Goal: Use online tool/utility: Utilize a website feature to perform a specific function

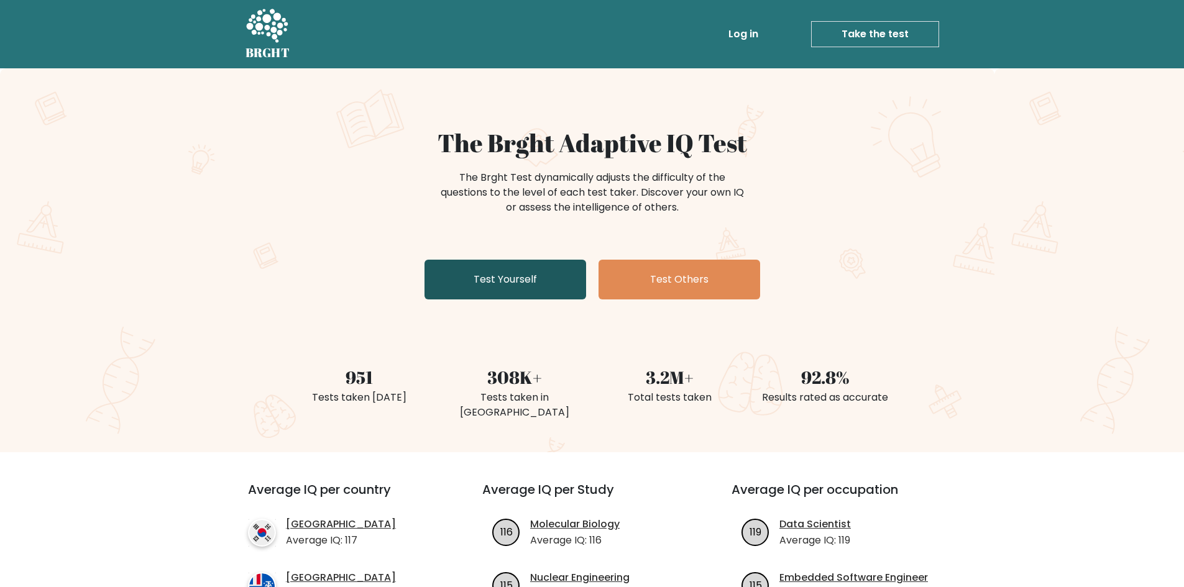
click at [541, 289] on link "Test Yourself" at bounding box center [505, 280] width 162 height 40
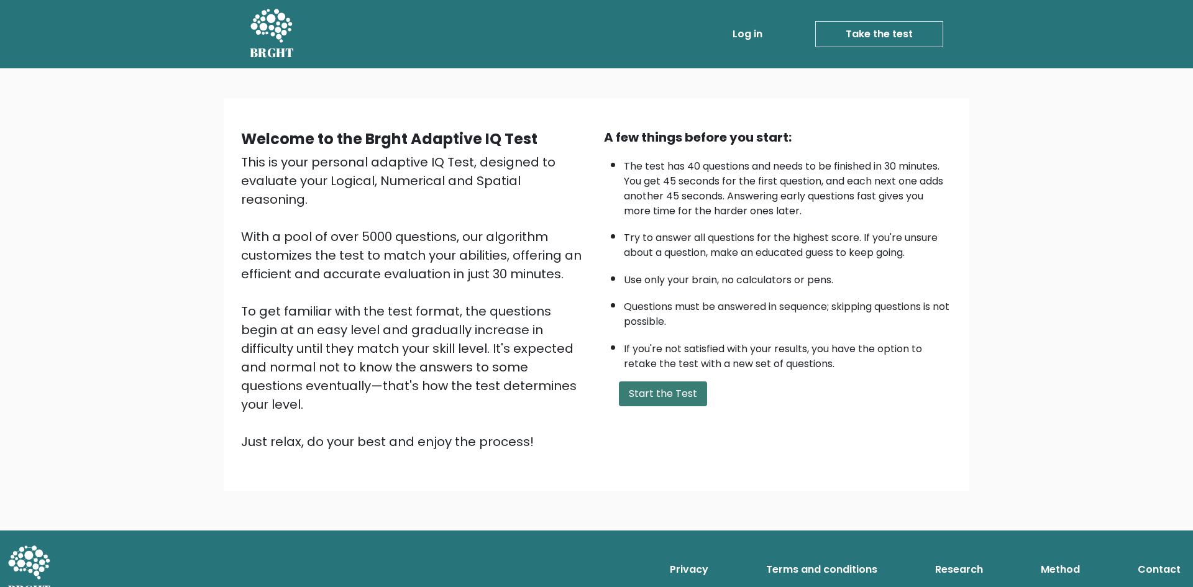
click at [643, 392] on button "Start the Test" at bounding box center [663, 394] width 88 height 25
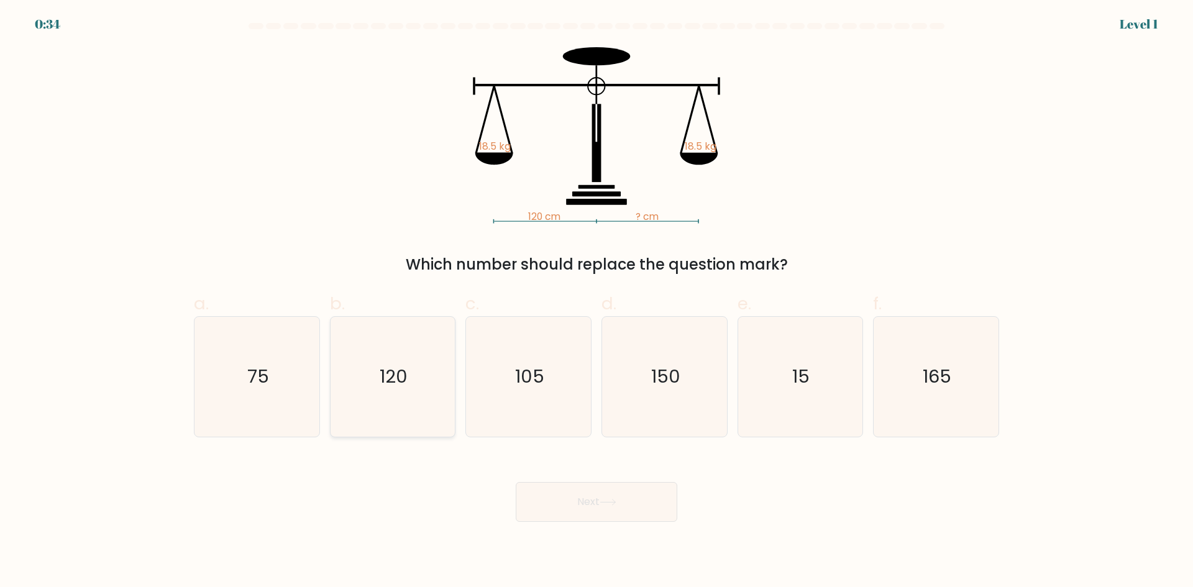
click at [416, 365] on icon "120" at bounding box center [392, 377] width 120 height 120
click at [597, 302] on input "b. 120" at bounding box center [597, 298] width 1 height 8
radio input "true"
click at [564, 507] on button "Next" at bounding box center [597, 502] width 162 height 40
click at [610, 505] on icon at bounding box center [608, 502] width 17 height 7
